Goal: Task Accomplishment & Management: Use online tool/utility

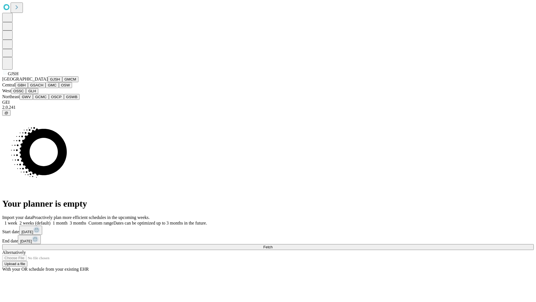
click at [48, 82] on button "GJSH" at bounding box center [55, 79] width 15 height 6
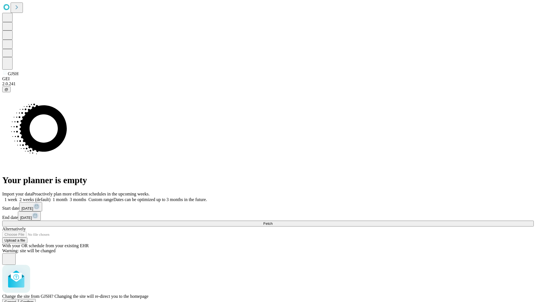
click at [34, 299] on span "Confirm" at bounding box center [27, 301] width 13 height 4
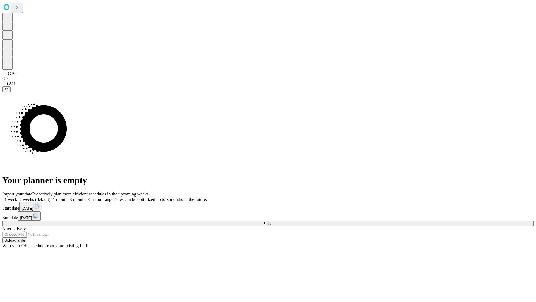
click at [17, 197] on label "1 week" at bounding box center [9, 199] width 15 height 5
click at [273, 221] on span "Fetch" at bounding box center [267, 223] width 9 height 4
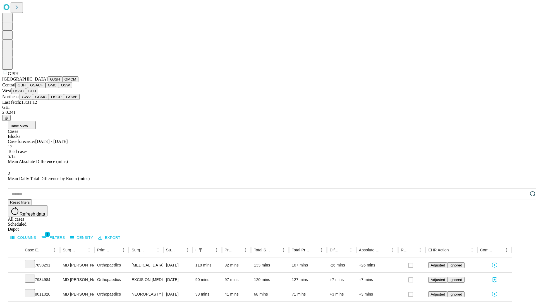
click at [62, 82] on button "GMCM" at bounding box center [70, 79] width 16 height 6
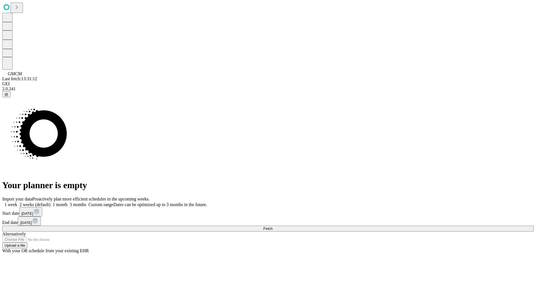
click at [17, 202] on label "1 week" at bounding box center [9, 204] width 15 height 5
click at [273, 226] on span "Fetch" at bounding box center [267, 228] width 9 height 4
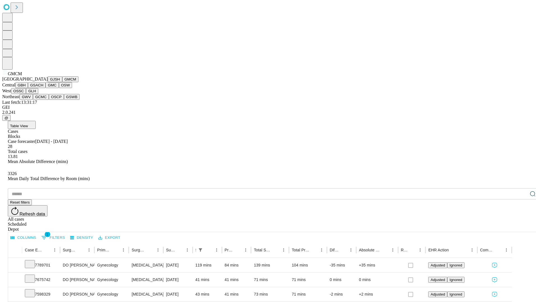
click at [28, 88] on button "GBH" at bounding box center [21, 85] width 13 height 6
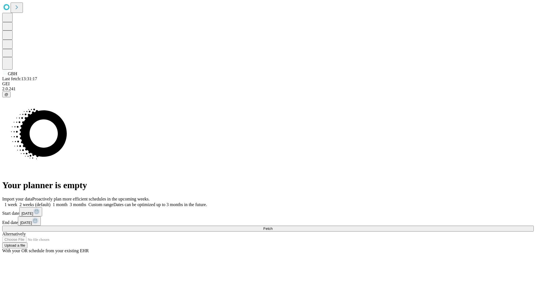
click at [17, 202] on label "1 week" at bounding box center [9, 204] width 15 height 5
click at [273, 226] on span "Fetch" at bounding box center [267, 228] width 9 height 4
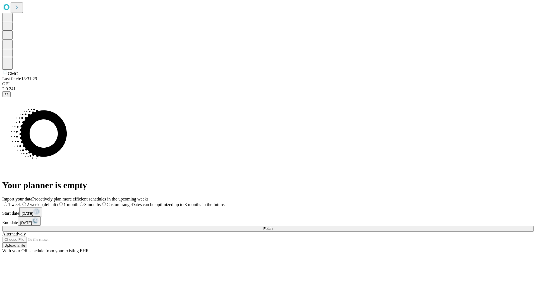
click at [21, 202] on label "1 week" at bounding box center [11, 204] width 19 height 5
click at [273, 226] on span "Fetch" at bounding box center [267, 228] width 9 height 4
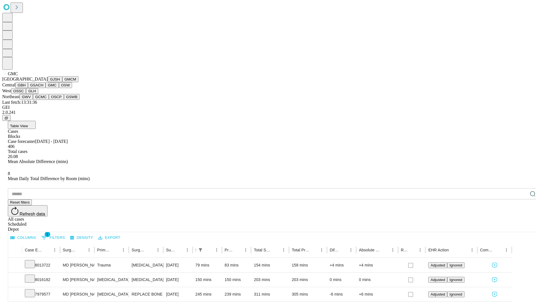
click at [59, 88] on button "OSW" at bounding box center [65, 85] width 13 height 6
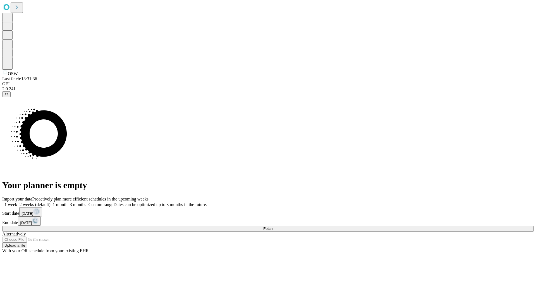
click at [17, 202] on label "1 week" at bounding box center [9, 204] width 15 height 5
click at [273, 226] on span "Fetch" at bounding box center [267, 228] width 9 height 4
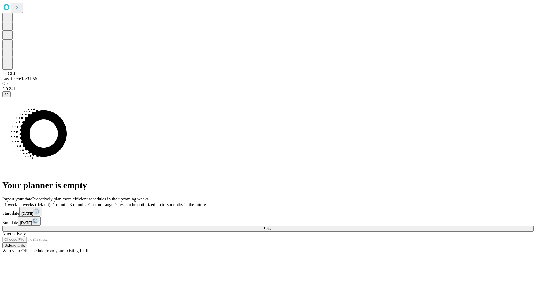
click at [17, 202] on label "1 week" at bounding box center [9, 204] width 15 height 5
click at [273, 226] on span "Fetch" at bounding box center [267, 228] width 9 height 4
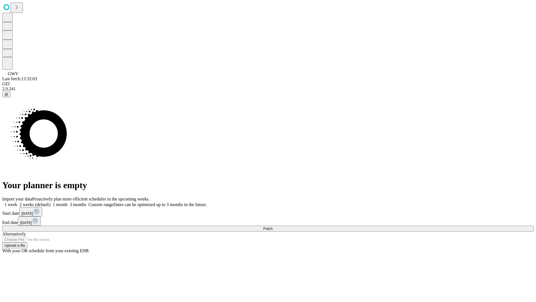
click at [17, 202] on label "1 week" at bounding box center [9, 204] width 15 height 5
click at [273, 226] on span "Fetch" at bounding box center [267, 228] width 9 height 4
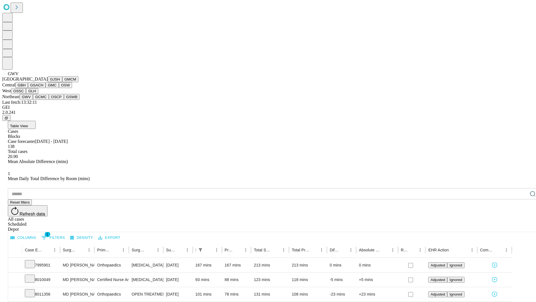
click at [43, 100] on button "GCMC" at bounding box center [41, 97] width 16 height 6
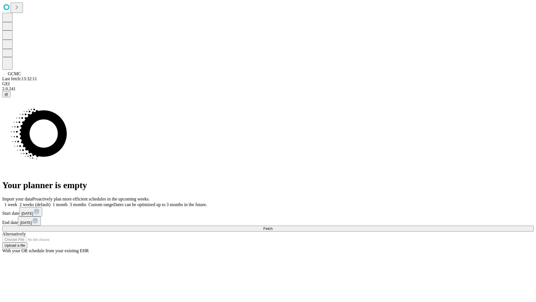
click at [17, 202] on label "1 week" at bounding box center [9, 204] width 15 height 5
click at [273, 226] on span "Fetch" at bounding box center [267, 228] width 9 height 4
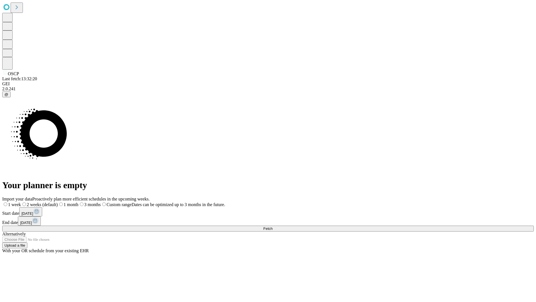
click at [21, 202] on label "1 week" at bounding box center [11, 204] width 19 height 5
click at [273, 226] on span "Fetch" at bounding box center [267, 228] width 9 height 4
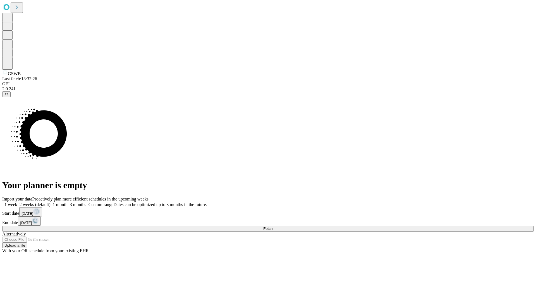
click at [273, 226] on span "Fetch" at bounding box center [267, 228] width 9 height 4
